Goal: Task Accomplishment & Management: Manage account settings

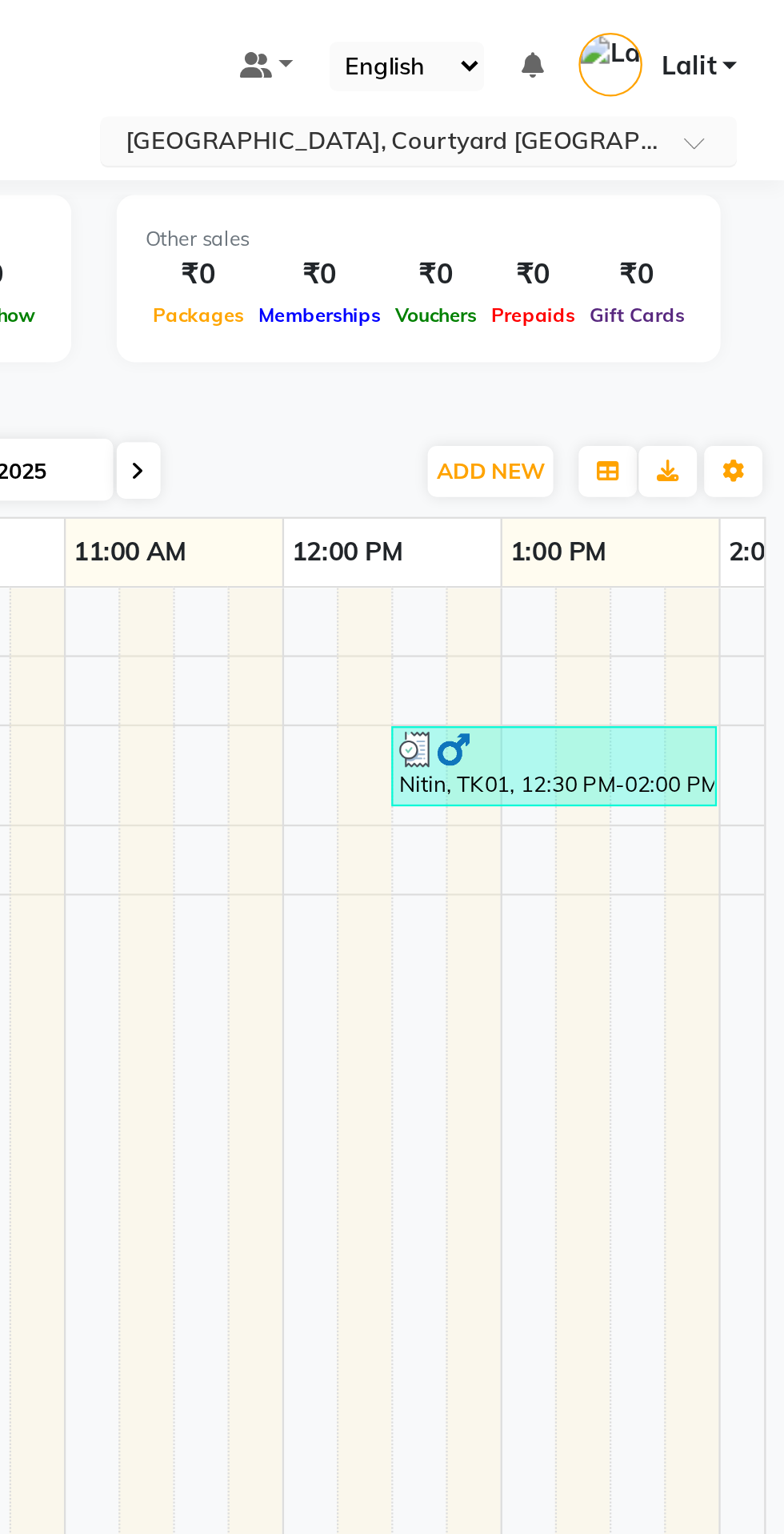
click at [697, 58] on input "text" at bounding box center [608, 63] width 233 height 16
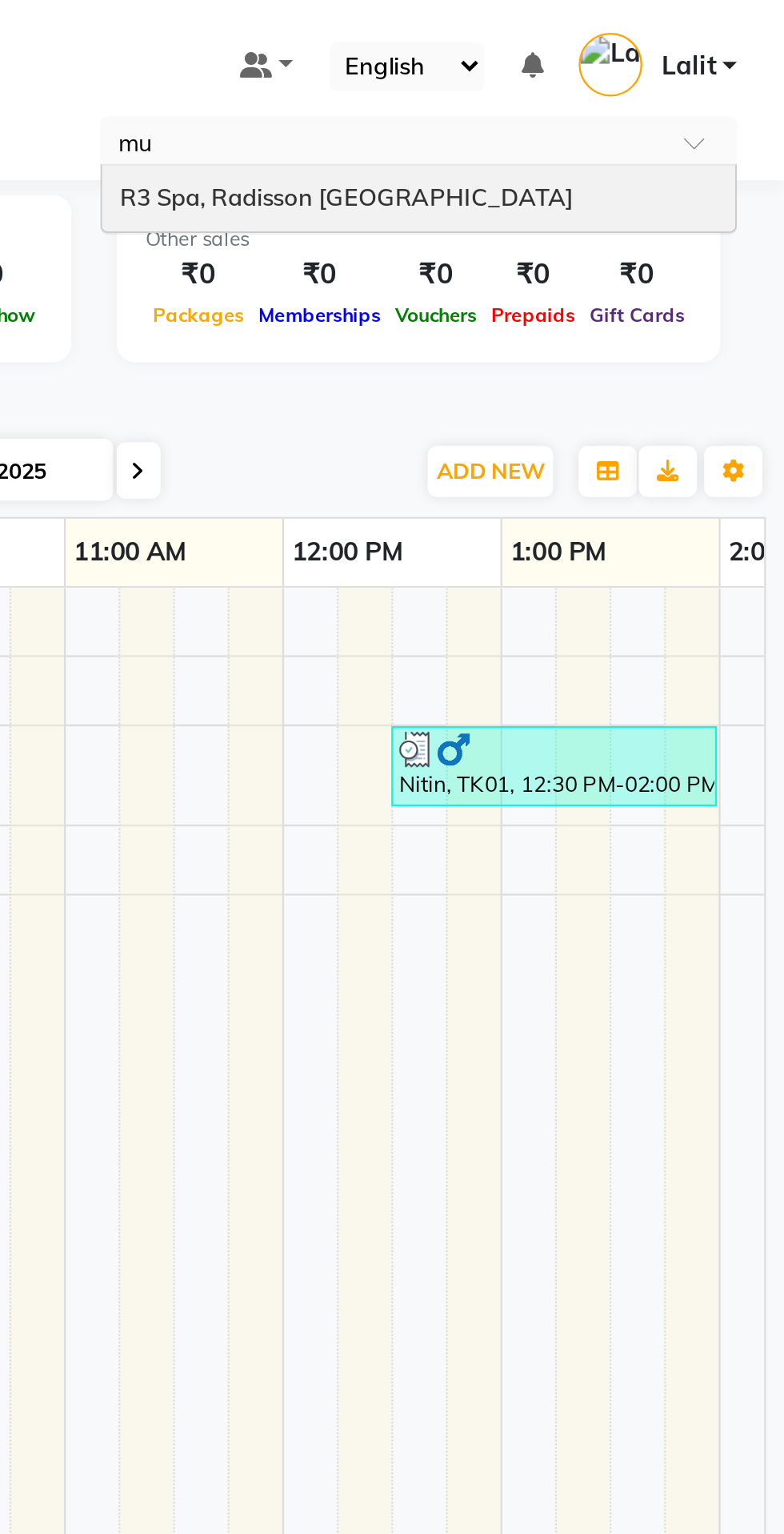
type input "mum"
click at [646, 66] on input "mum" at bounding box center [608, 63] width 233 height 16
click at [741, 66] on span at bounding box center [750, 67] width 20 height 16
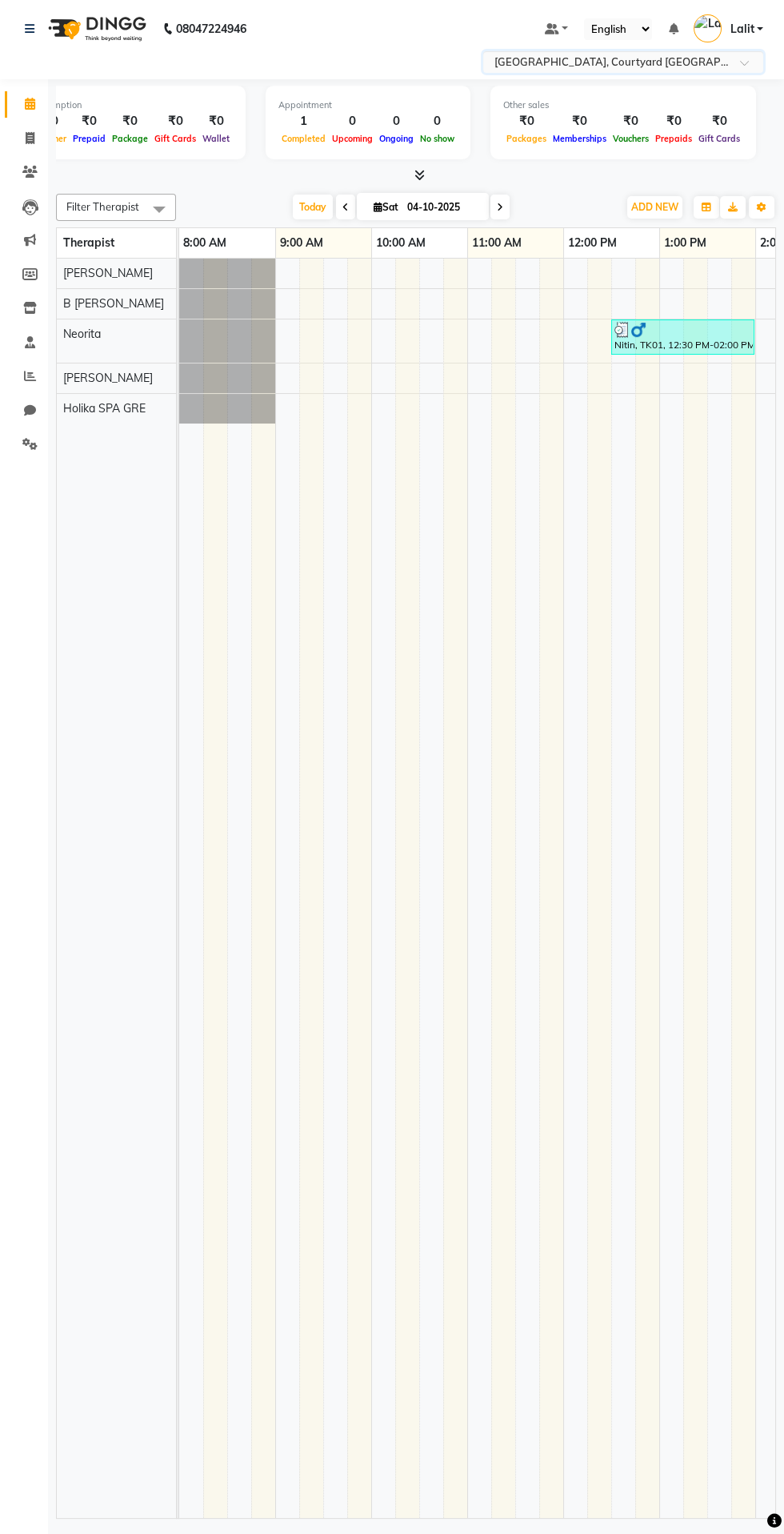
click at [657, 66] on input "text" at bounding box center [608, 63] width 233 height 16
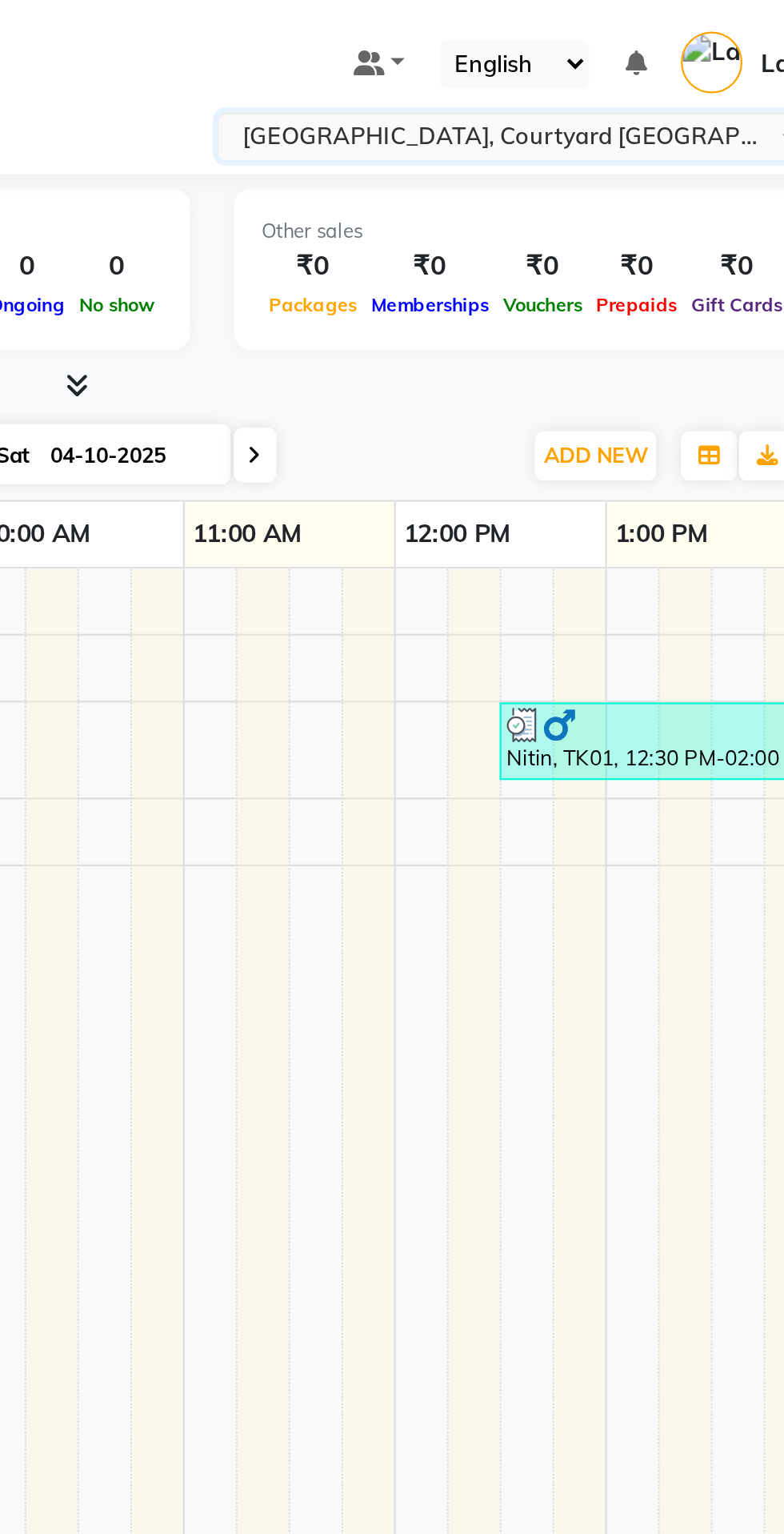
click at [673, 24] on icon at bounding box center [673, 28] width 10 height 11
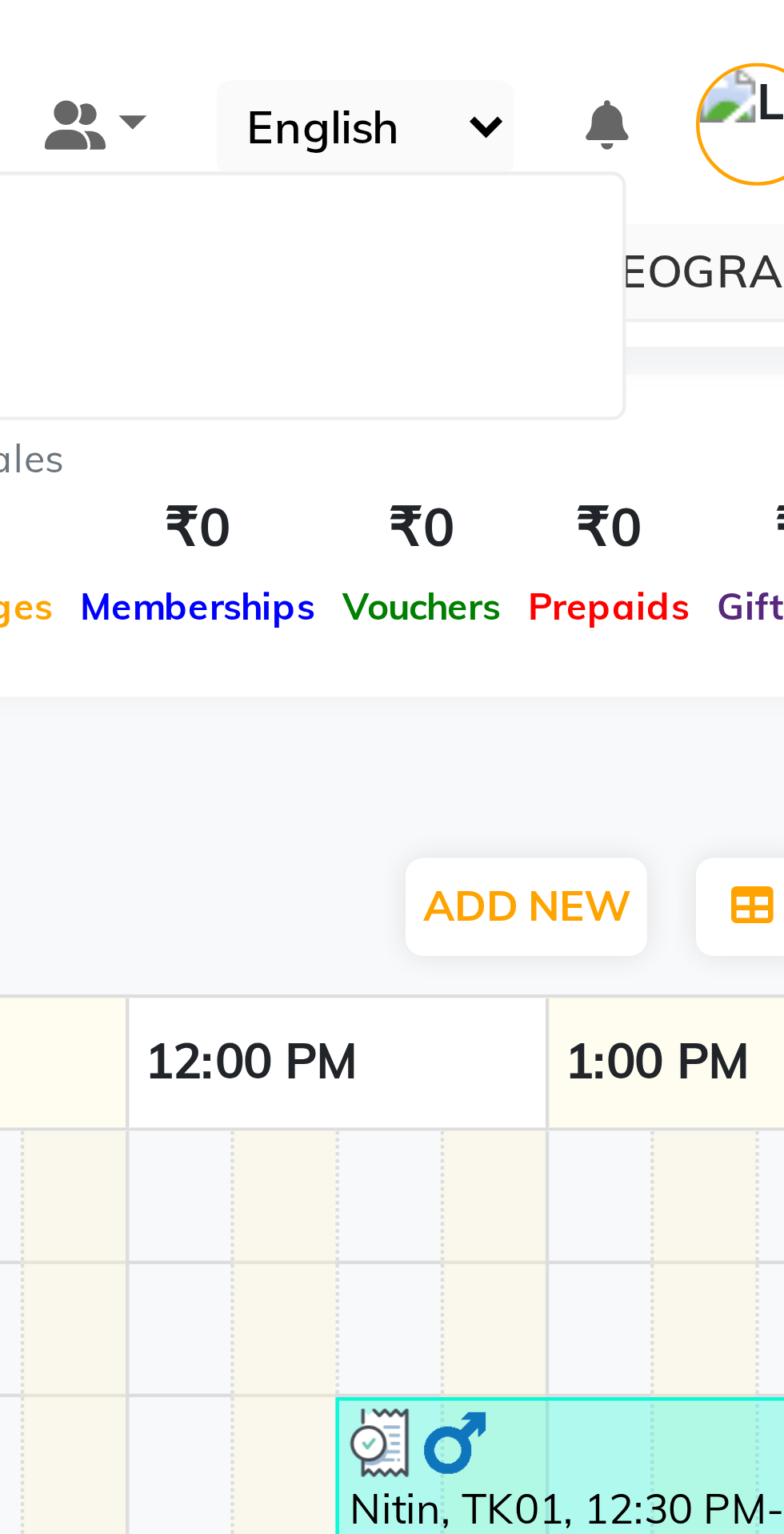
click at [688, 70] on input "text" at bounding box center [608, 63] width 233 height 16
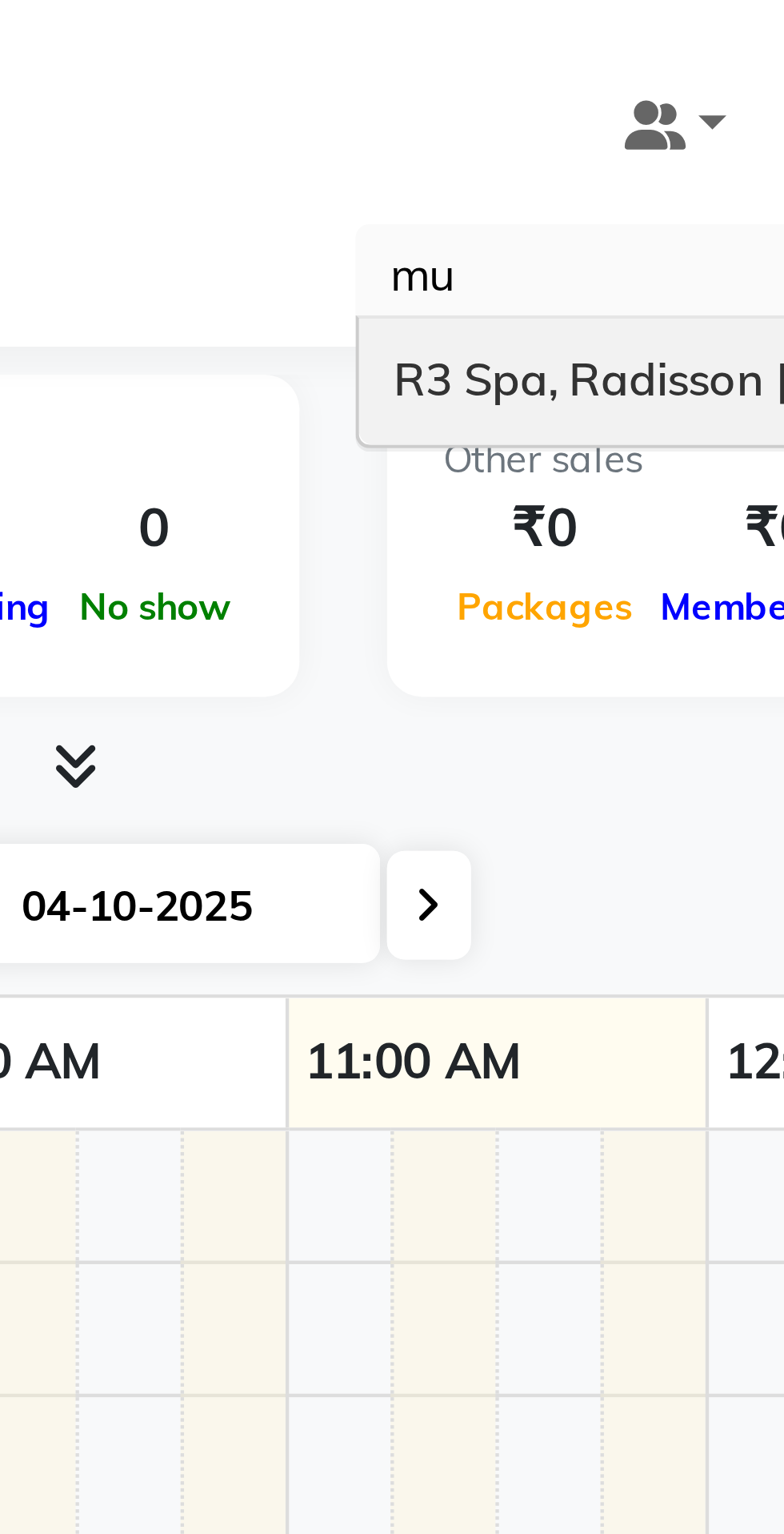
type input "mum"
click at [536, 81] on span "R3 Spa, Radisson [GEOGRAPHIC_DATA]" at bounding box center [592, 86] width 199 height 13
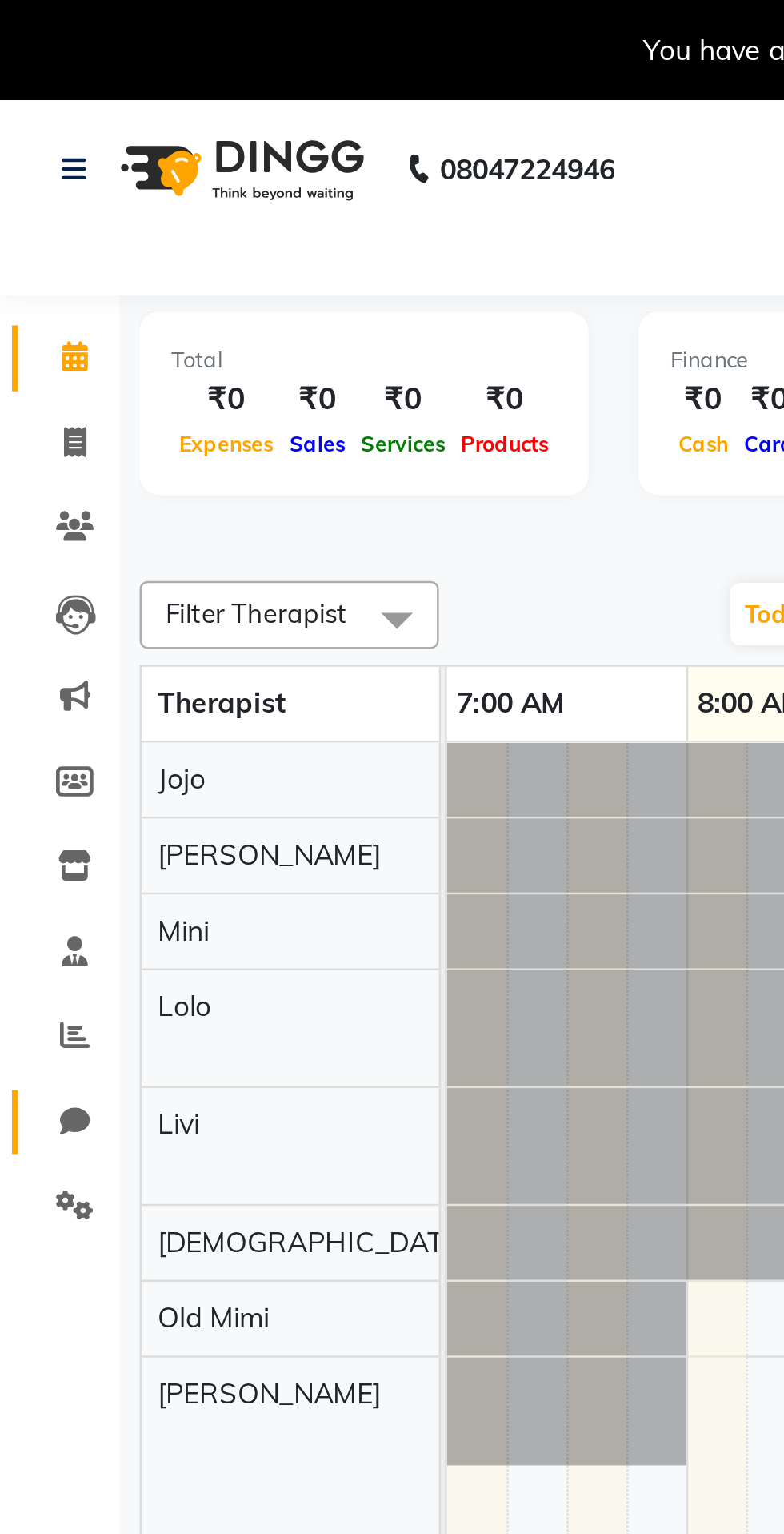
click at [40, 459] on span at bounding box center [30, 450] width 28 height 19
select select "100"
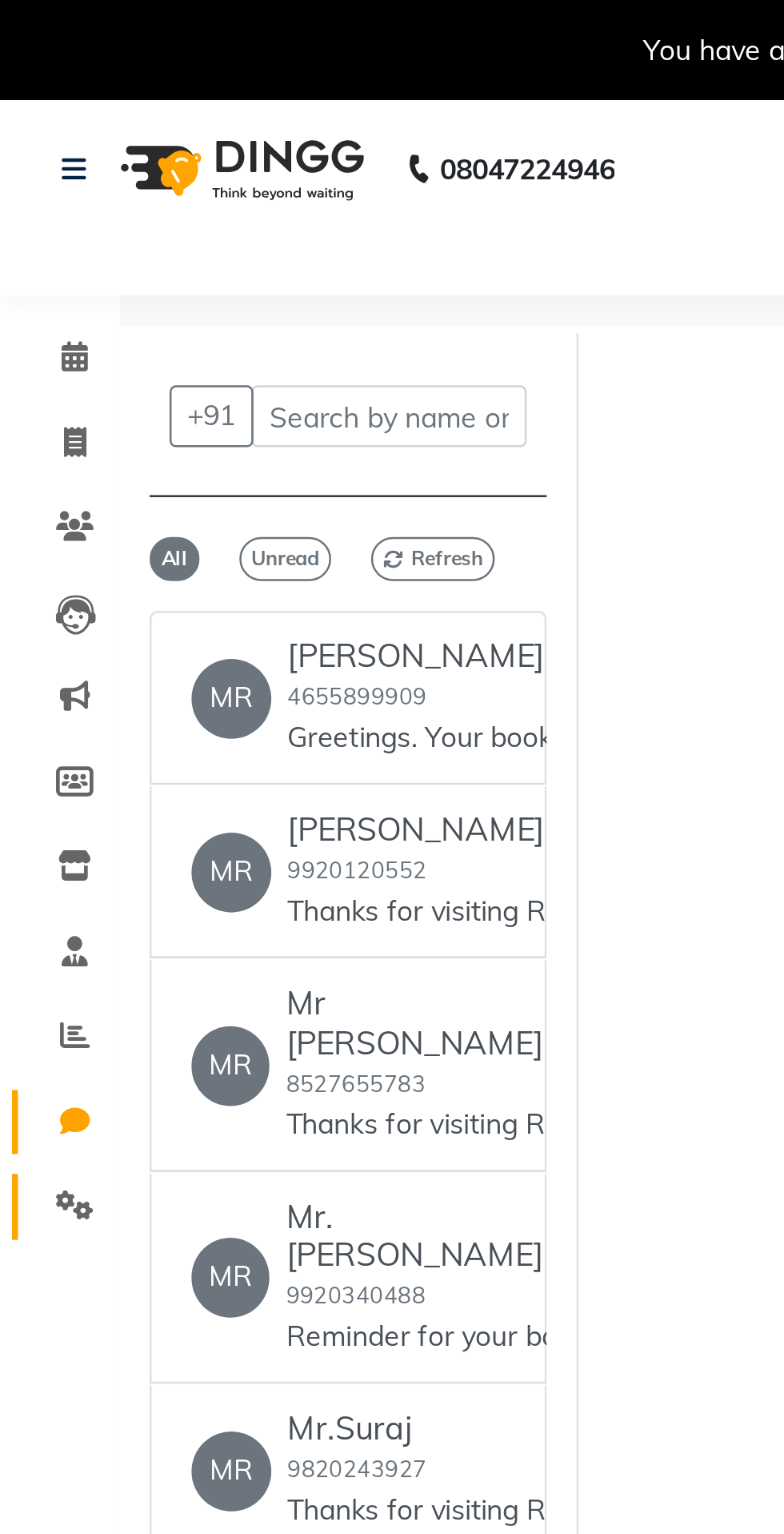
click at [28, 485] on icon at bounding box center [29, 484] width 15 height 12
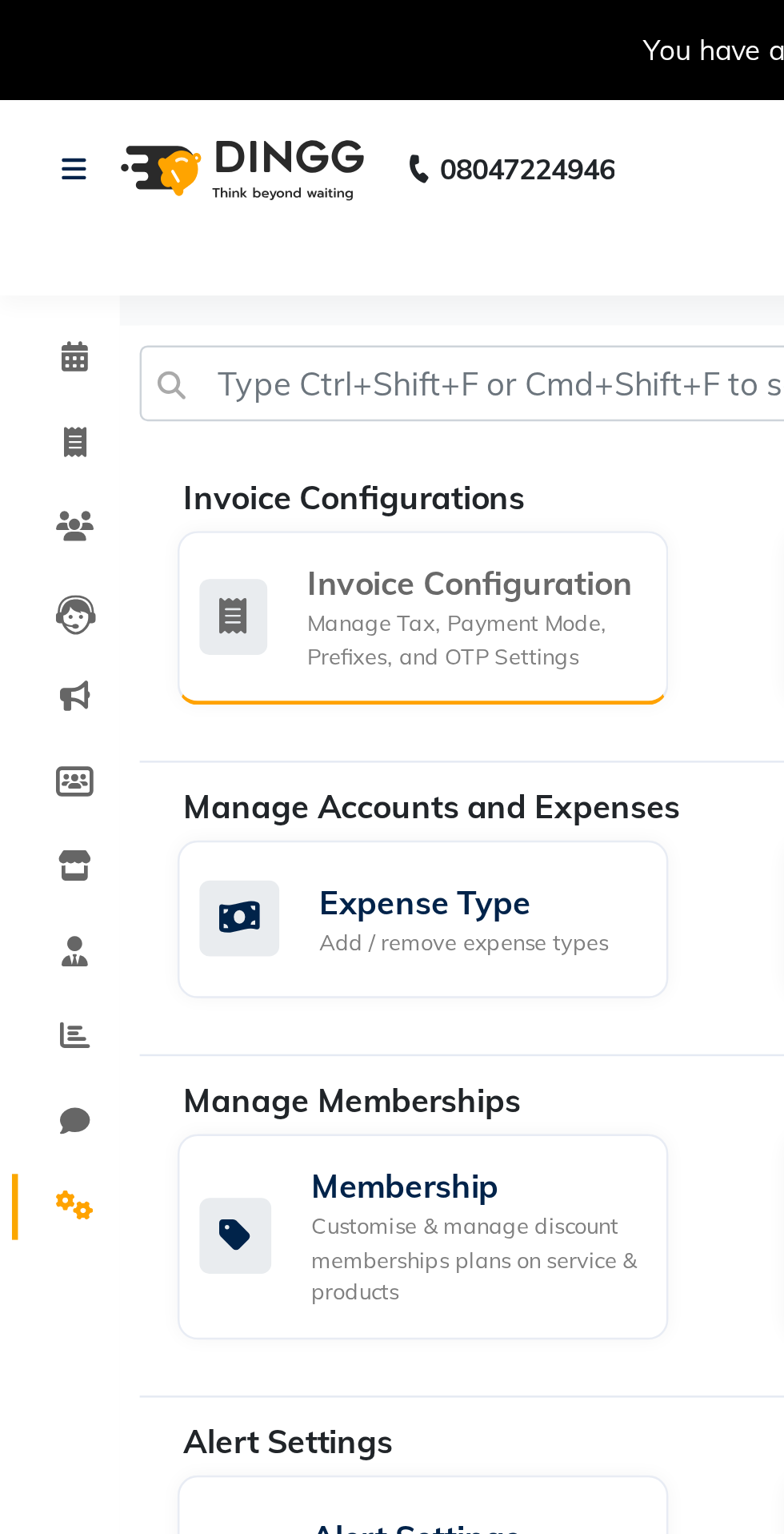
click at [215, 236] on div "Invoice Configuration" at bounding box center [189, 233] width 132 height 19
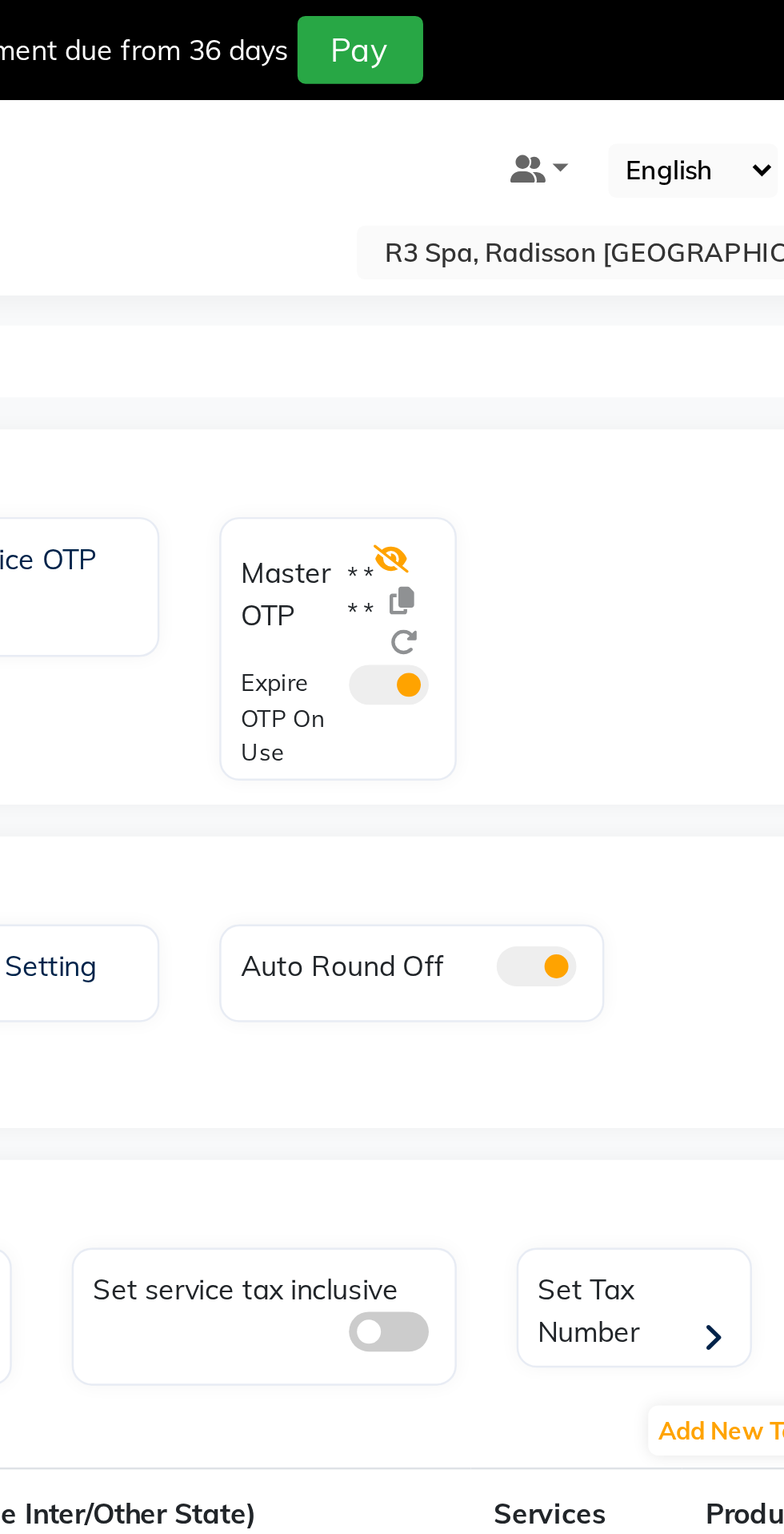
click at [504, 226] on icon at bounding box center [497, 224] width 14 height 11
